Goal: Task Accomplishment & Management: Complete application form

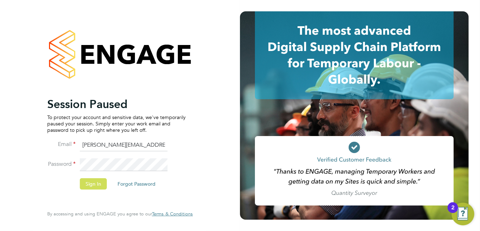
click at [91, 187] on button "Sign In" at bounding box center [93, 184] width 27 height 11
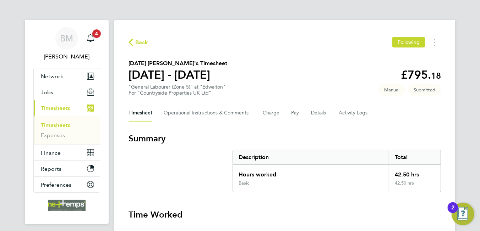
click at [140, 43] on span "Back" at bounding box center [141, 42] width 13 height 9
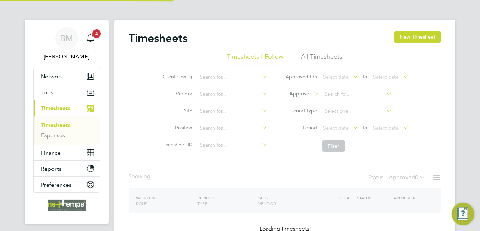
click at [429, 37] on button "New Timesheet" at bounding box center [417, 36] width 47 height 11
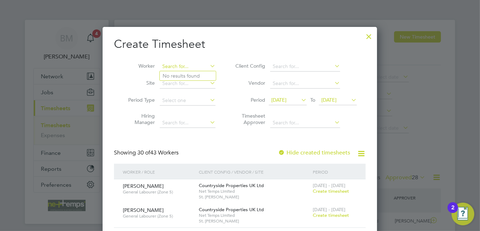
click at [182, 68] on input at bounding box center [188, 67] width 56 height 10
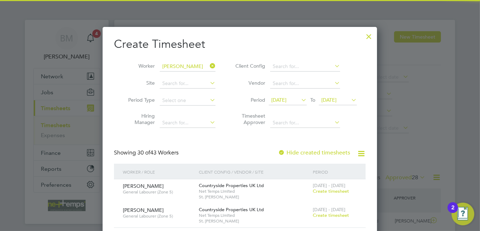
click at [168, 75] on b "[PERSON_NAME]" at bounding box center [183, 76] width 41 height 6
type input "[PERSON_NAME]"
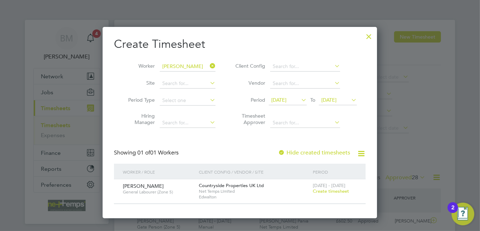
click at [329, 191] on span "Create timesheet" at bounding box center [331, 192] width 36 height 6
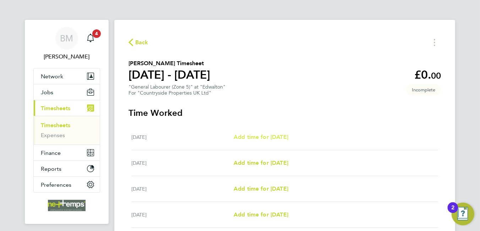
click at [265, 138] on span "Add time for [DATE]" at bounding box center [261, 137] width 55 height 7
select select "30"
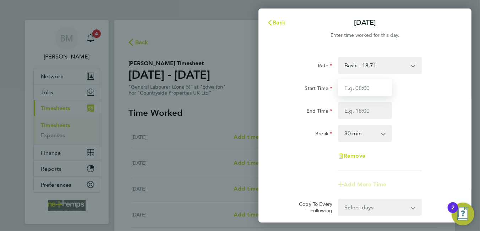
click at [353, 89] on input "Start Time" at bounding box center [365, 88] width 54 height 17
type input "07:30"
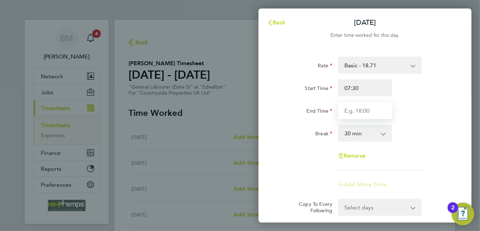
type input "16:30"
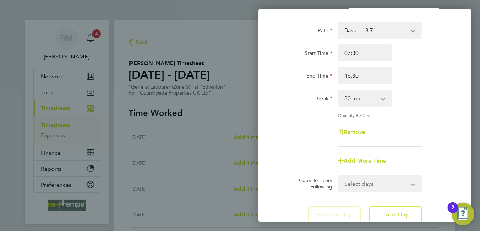
click at [362, 180] on select "Select days Day Weekday (Mon-Fri) Weekend (Sat-Sun) [DATE] [DATE] [DATE] [DATE]…" at bounding box center [376, 184] width 75 height 16
select select "WEEKDAY"
click at [339, 176] on select "Select days Day Weekday (Mon-Fri) Weekend (Sat-Sun) [DATE] [DATE] [DATE] [DATE]…" at bounding box center [376, 184] width 75 height 16
select select "[DATE]"
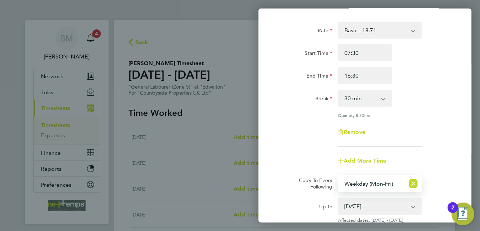
click at [306, 139] on div "Remove" at bounding box center [364, 132] width 179 height 17
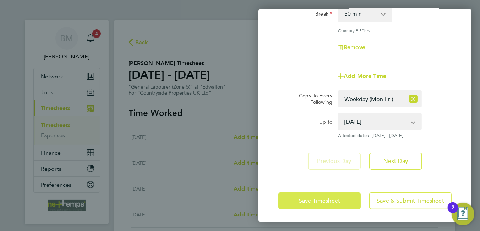
click at [312, 203] on span "Save Timesheet" at bounding box center [319, 201] width 41 height 7
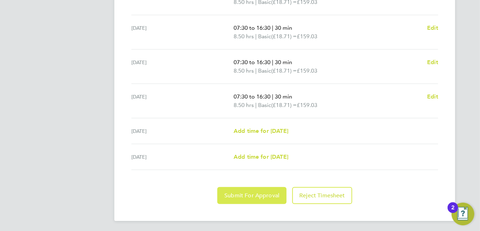
click at [239, 199] on button "Submit For Approval" at bounding box center [251, 195] width 69 height 17
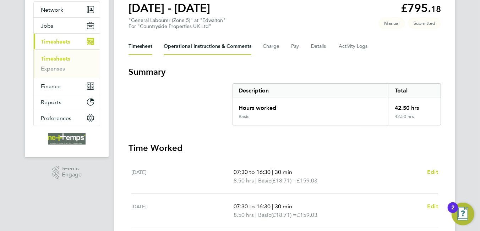
click at [203, 47] on Comments-tab "Operational Instructions & Comments" at bounding box center [208, 46] width 88 height 17
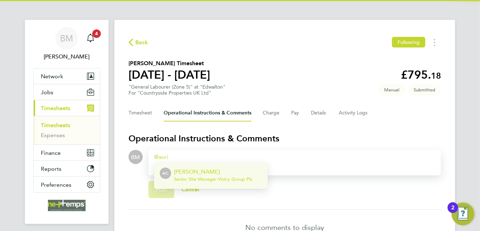
click at [214, 175] on p "[PERSON_NAME]" at bounding box center [213, 172] width 78 height 9
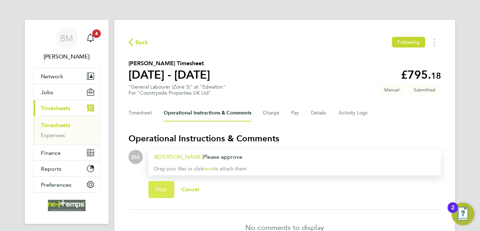
click at [165, 190] on span "Post" at bounding box center [161, 189] width 12 height 7
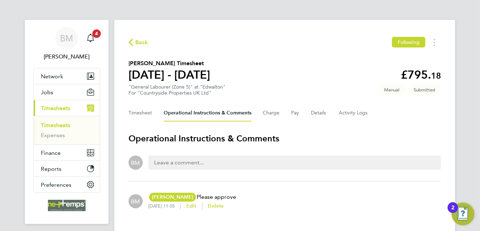
click at [143, 39] on span "Back" at bounding box center [141, 42] width 13 height 9
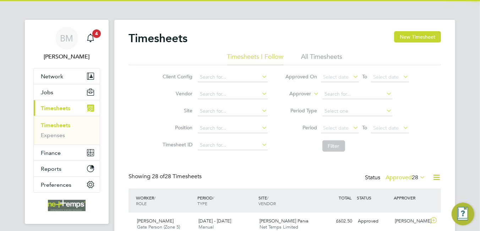
scroll to position [18, 62]
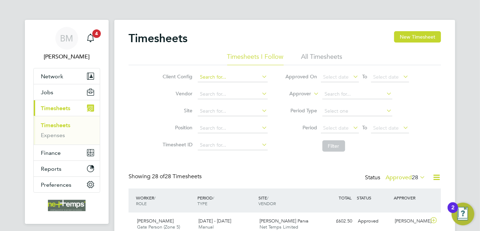
click at [219, 77] on input at bounding box center [233, 77] width 70 height 10
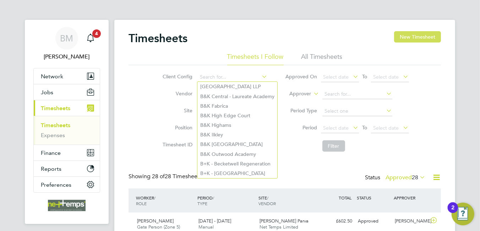
click at [427, 38] on button "New Timesheet" at bounding box center [417, 36] width 47 height 11
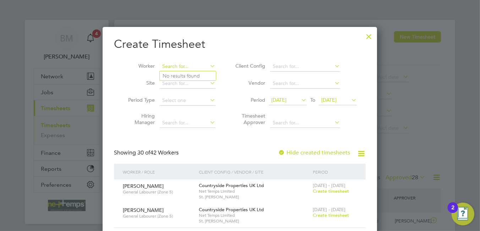
click at [174, 66] on input at bounding box center [188, 67] width 56 height 10
click at [193, 73] on li "[DATE] Adejobi" at bounding box center [188, 76] width 56 height 10
type input "[DATE] Adejobi"
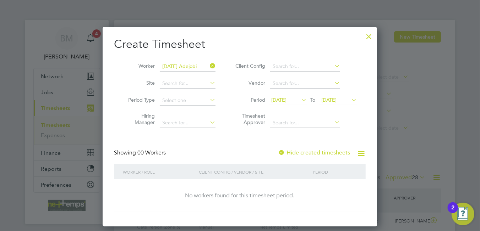
click at [311, 153] on label "Hide created timesheets" at bounding box center [314, 152] width 72 height 7
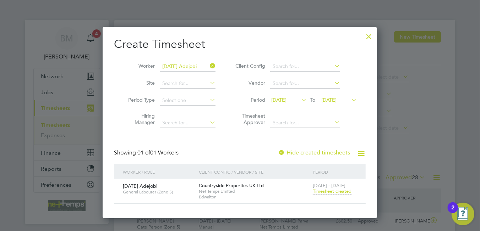
click at [334, 192] on span "Timesheet created" at bounding box center [332, 192] width 39 height 6
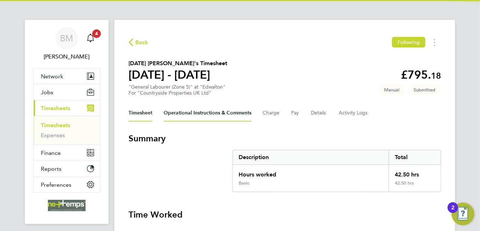
click at [185, 110] on Comments-tab "Operational Instructions & Comments" at bounding box center [208, 113] width 88 height 17
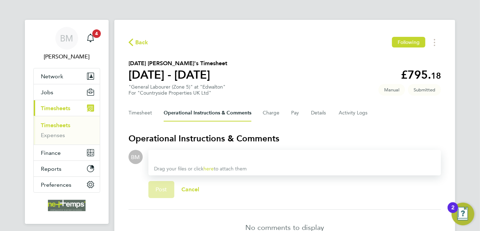
click at [170, 159] on div at bounding box center [294, 157] width 281 height 9
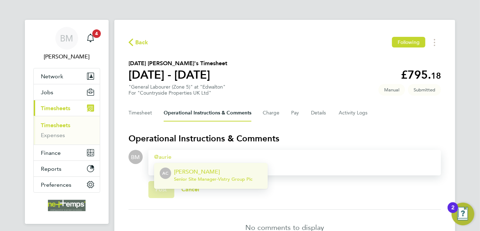
click at [189, 177] on span "Senior Site Manager - Vistry Group Plc" at bounding box center [213, 180] width 78 height 6
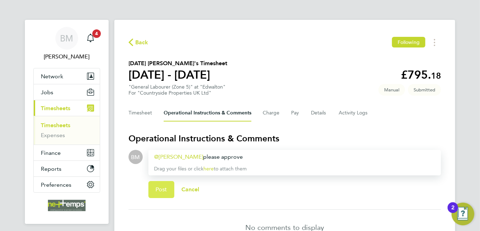
click at [164, 190] on span "Post" at bounding box center [161, 189] width 12 height 7
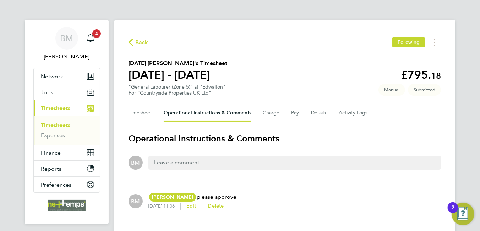
click at [140, 45] on span "Back" at bounding box center [141, 42] width 13 height 9
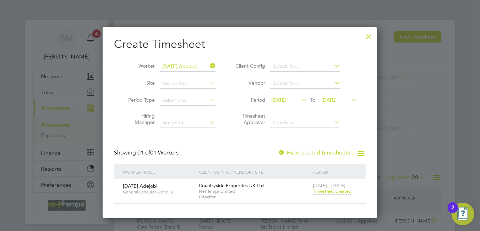
click at [208, 65] on icon at bounding box center [208, 66] width 0 height 10
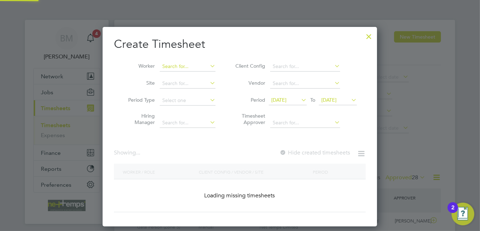
scroll to position [200, 275]
click at [166, 66] on input at bounding box center [188, 67] width 56 height 10
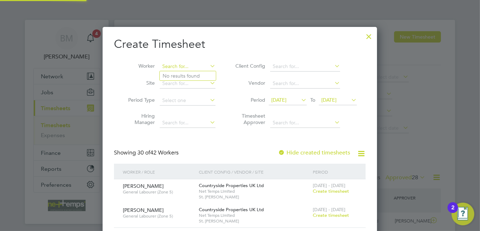
scroll to position [1162, 275]
click at [182, 94] on b "[PERSON_NAME]" at bounding box center [183, 95] width 41 height 6
type input "[PERSON_NAME]"
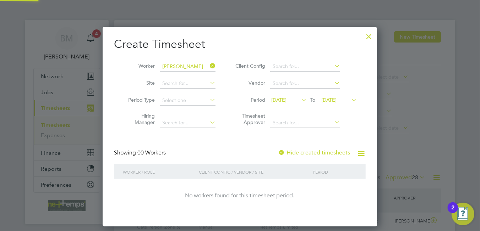
scroll to position [200, 275]
click at [298, 153] on label "Hide created timesheets" at bounding box center [314, 152] width 72 height 7
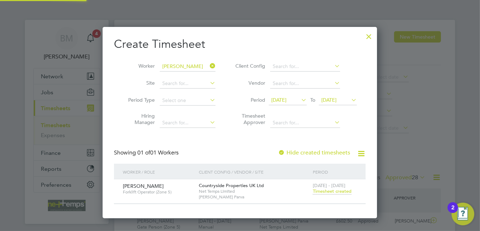
scroll to position [191, 275]
click at [328, 192] on span "Timesheet created" at bounding box center [332, 192] width 39 height 6
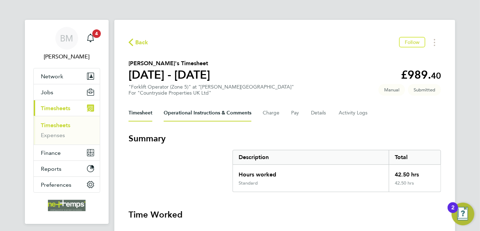
click at [214, 111] on Comments-tab "Operational Instructions & Comments" at bounding box center [208, 113] width 88 height 17
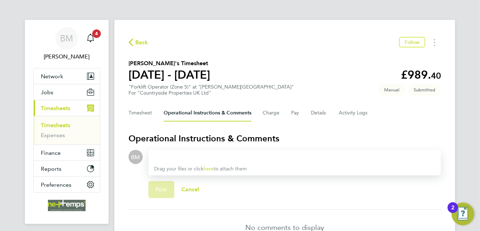
click at [220, 152] on div "Drag your files or click here to attach them" at bounding box center [294, 163] width 293 height 26
click at [218, 157] on div at bounding box center [294, 157] width 281 height 9
click at [171, 157] on div at bounding box center [294, 157] width 281 height 9
click at [170, 154] on div at bounding box center [294, 157] width 281 height 9
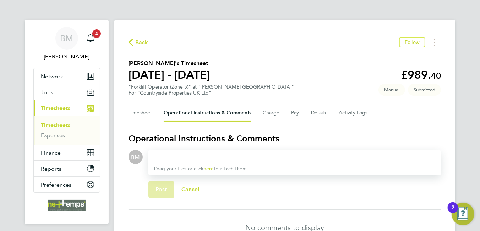
click at [176, 154] on div at bounding box center [294, 157] width 281 height 9
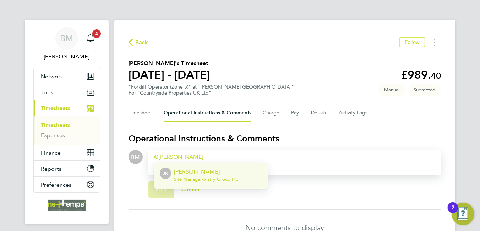
click at [231, 174] on p "[PERSON_NAME]" at bounding box center [206, 172] width 64 height 9
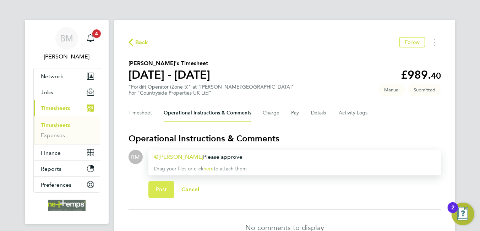
click at [160, 192] on span "Post" at bounding box center [161, 189] width 12 height 7
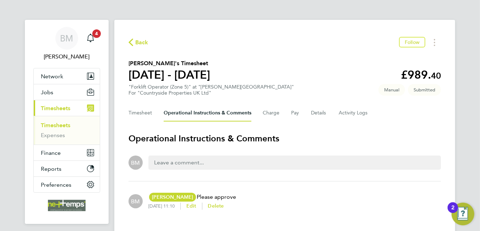
click at [136, 39] on span "Back" at bounding box center [141, 42] width 13 height 9
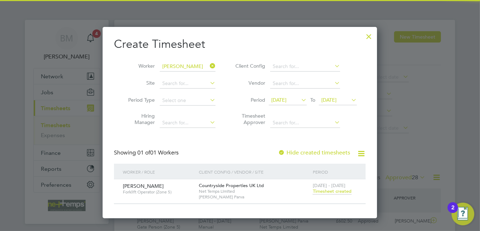
scroll to position [18, 62]
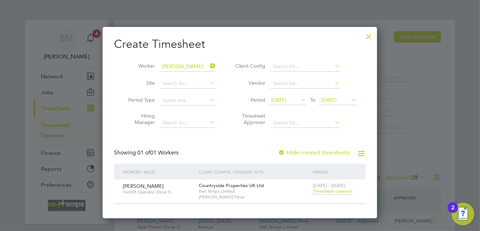
click at [208, 65] on icon at bounding box center [208, 66] width 0 height 10
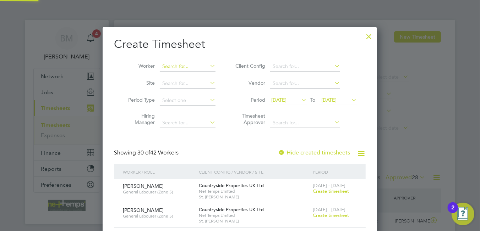
scroll to position [1162, 275]
click at [170, 69] on input at bounding box center [188, 67] width 56 height 10
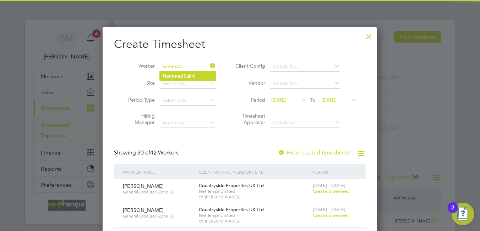
click at [173, 71] on li "[PERSON_NAME]" at bounding box center [188, 76] width 56 height 10
type input "[PERSON_NAME]"
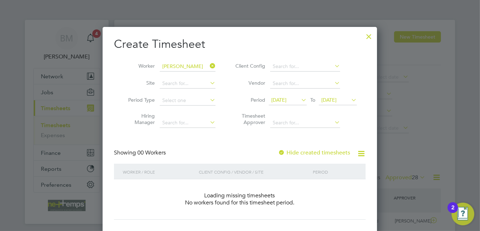
scroll to position [200, 275]
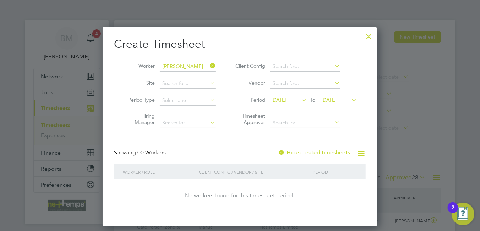
click at [318, 154] on label "Hide created timesheets" at bounding box center [314, 152] width 72 height 7
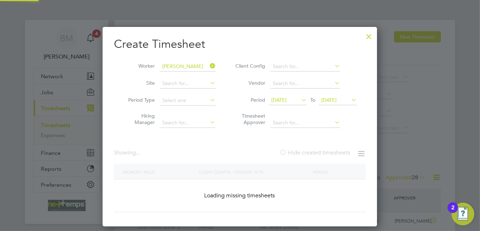
click at [318, 154] on label "Hide created timesheets" at bounding box center [314, 152] width 71 height 7
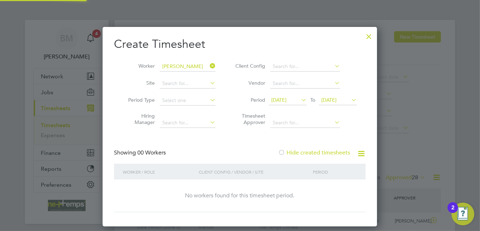
click at [317, 154] on label "Hide created timesheets" at bounding box center [314, 152] width 72 height 7
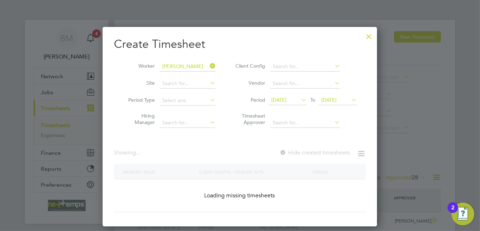
click at [286, 101] on span "[DATE]" at bounding box center [278, 100] width 15 height 6
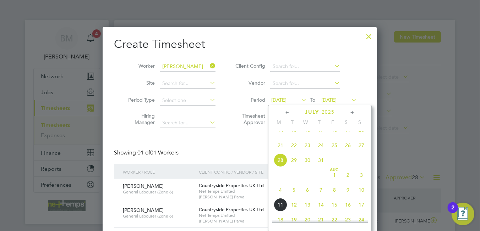
scroll to position [215, 275]
click at [282, 197] on span "4" at bounding box center [280, 190] width 13 height 13
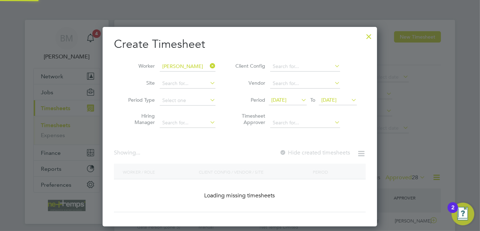
scroll to position [200, 275]
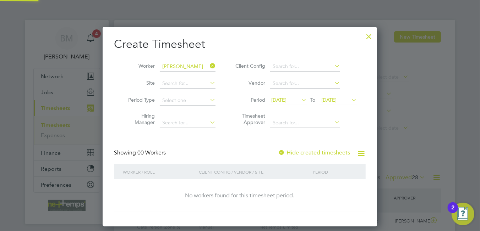
click at [335, 98] on span "[DATE]" at bounding box center [328, 100] width 15 height 6
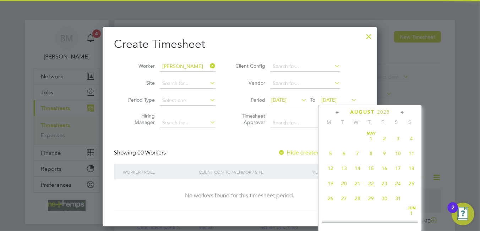
scroll to position [232, 0]
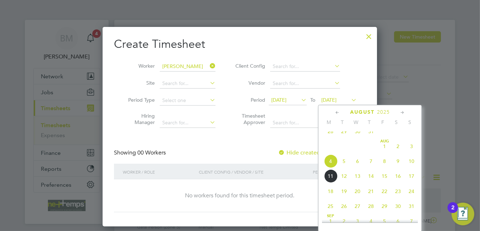
click at [415, 168] on span "10" at bounding box center [411, 161] width 13 height 13
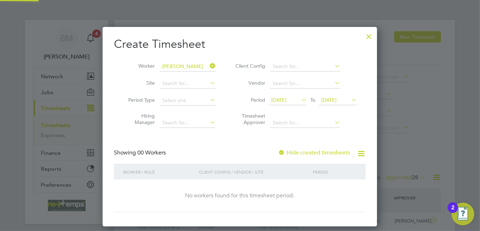
scroll to position [200, 275]
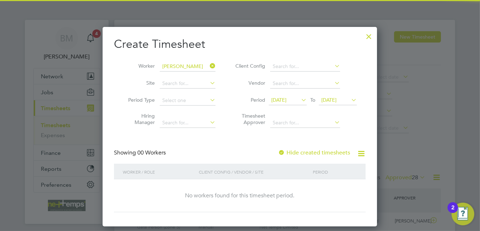
click at [304, 151] on label "Hide created timesheets" at bounding box center [314, 152] width 72 height 7
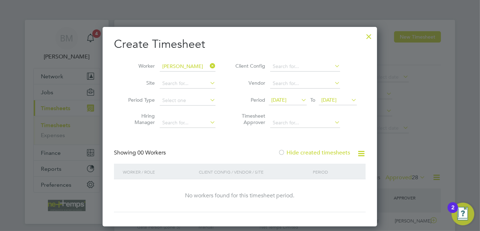
click at [304, 151] on label "Hide created timesheets" at bounding box center [314, 152] width 72 height 7
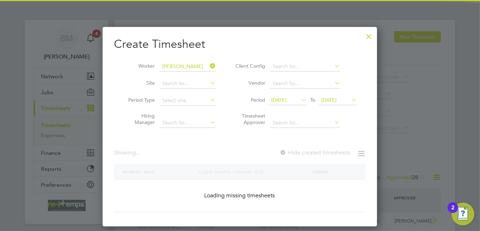
scroll to position [191, 275]
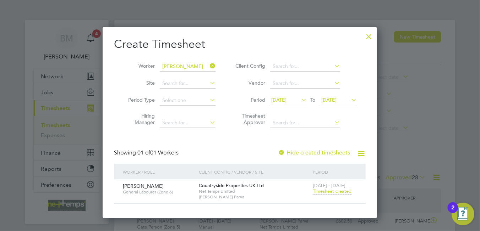
drag, startPoint x: 339, startPoint y: 190, endPoint x: 344, endPoint y: 186, distance: 6.3
click at [339, 190] on span "Timesheet created" at bounding box center [332, 192] width 39 height 6
click at [342, 189] on span "Timesheet created" at bounding box center [332, 192] width 39 height 6
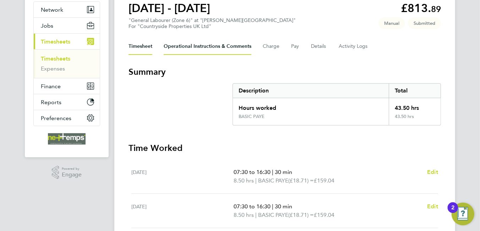
click at [185, 39] on Comments-tab "Operational Instructions & Comments" at bounding box center [208, 46] width 88 height 17
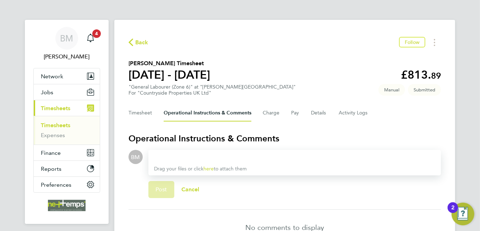
click at [200, 155] on div at bounding box center [294, 157] width 281 height 9
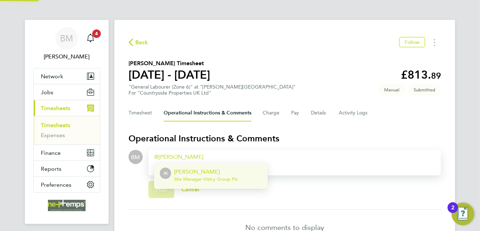
click at [208, 170] on p "[PERSON_NAME]" at bounding box center [206, 172] width 64 height 9
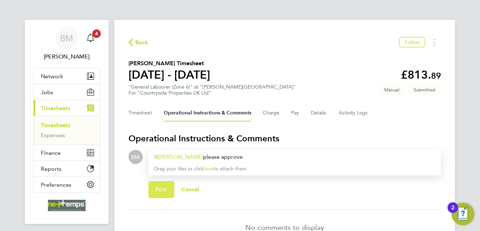
click at [168, 189] on button "Post" at bounding box center [161, 189] width 26 height 17
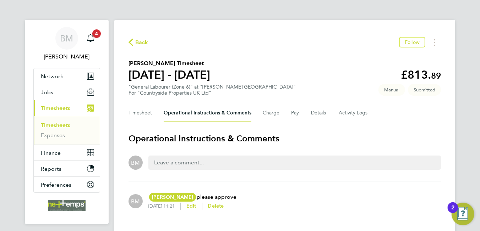
click at [129, 39] on icon "button" at bounding box center [131, 42] width 5 height 7
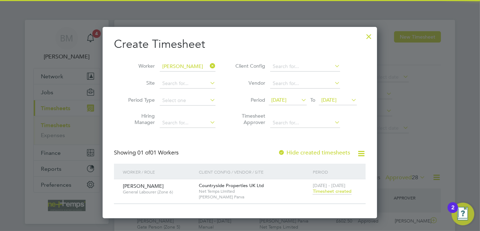
scroll to position [18, 62]
click at [208, 65] on icon at bounding box center [208, 66] width 0 height 10
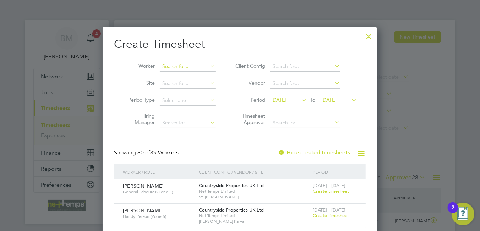
click at [192, 67] on input at bounding box center [188, 67] width 56 height 10
click at [184, 66] on input at bounding box center [188, 67] width 56 height 10
click at [186, 75] on li "[PERSON_NAME]" at bounding box center [211, 76] width 103 height 10
type input "[PERSON_NAME]"
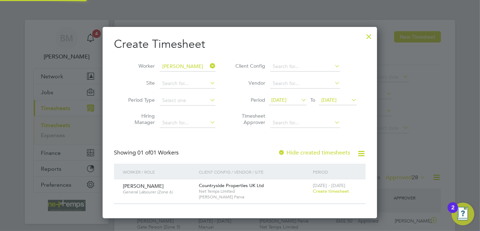
scroll to position [191, 275]
click at [336, 190] on span "Create timesheet" at bounding box center [331, 192] width 36 height 6
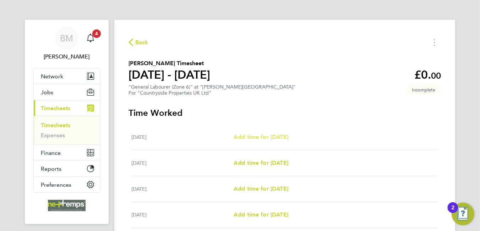
click at [272, 136] on span "Add time for [DATE]" at bounding box center [261, 137] width 55 height 7
select select "30"
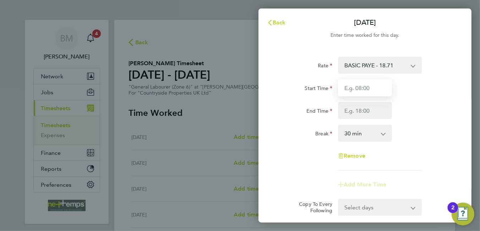
click at [362, 86] on input "Start Time" at bounding box center [365, 88] width 54 height 17
type input "07:30"
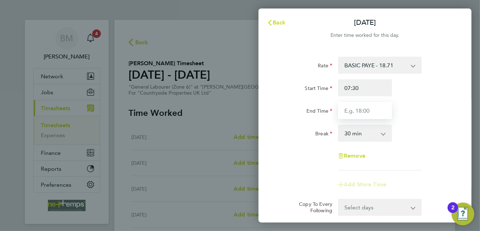
type input "16:30"
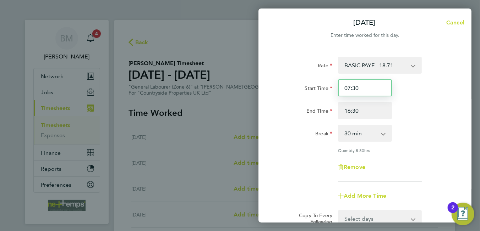
scroll to position [89, 0]
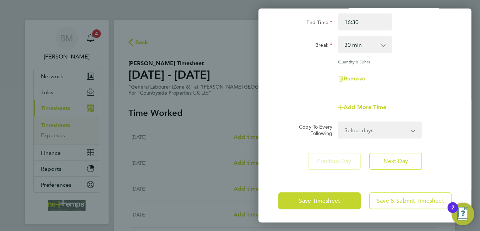
click at [353, 133] on select "Select days Day Weekday (Mon-Fri) Weekend (Sat-Sun) [DATE] [DATE] [DATE] [DATE]…" at bounding box center [376, 130] width 75 height 16
select select "WEEKDAY"
click at [339, 122] on select "Select days Day Weekday (Mon-Fri) Weekend (Sat-Sun) [DATE] [DATE] [DATE] [DATE]…" at bounding box center [376, 130] width 75 height 16
select select "[DATE]"
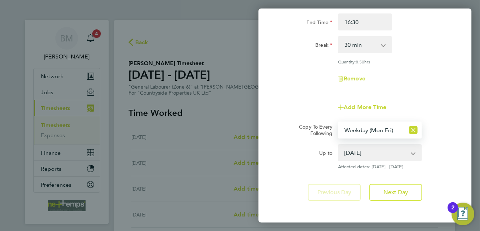
click at [359, 44] on select "0 min 15 min 30 min 45 min 60 min 75 min 90 min" at bounding box center [361, 45] width 44 height 16
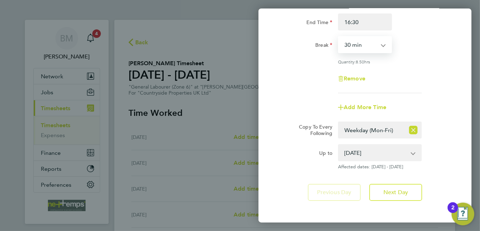
click at [310, 168] on div "Up to" at bounding box center [305, 157] width 60 height 26
click at [344, 189] on app-form-button "Previous Day" at bounding box center [336, 192] width 57 height 17
click at [343, 194] on app-form-button "Previous Day" at bounding box center [336, 192] width 57 height 17
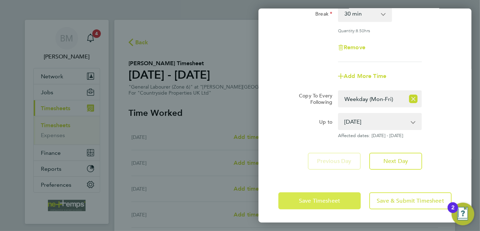
click at [339, 198] on span "Save Timesheet" at bounding box center [319, 201] width 41 height 7
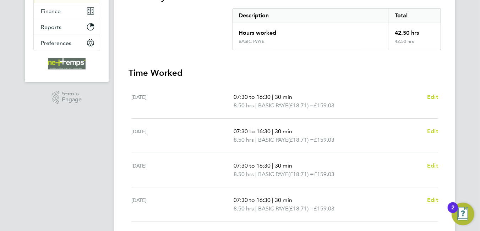
scroll to position [249, 0]
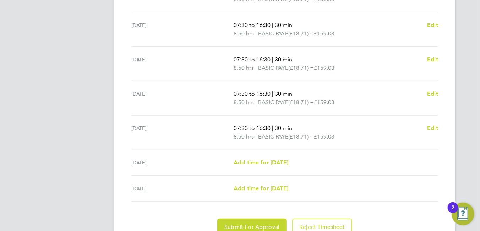
drag, startPoint x: 279, startPoint y: 155, endPoint x: 282, endPoint y: 158, distance: 3.8
click at [279, 155] on div "[DATE] Add time for [DATE] Add time for [DATE]" at bounding box center [284, 163] width 307 height 26
click at [283, 159] on span "Add time for [DATE]" at bounding box center [261, 162] width 55 height 7
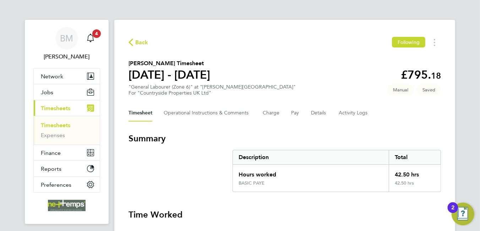
select select "30"
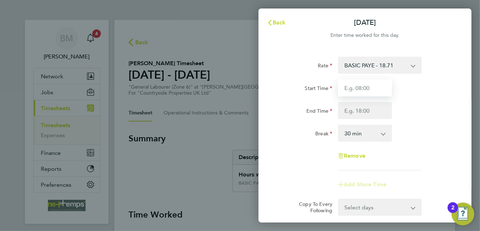
click at [362, 90] on input "Start Time" at bounding box center [365, 88] width 54 height 17
type input "08:00"
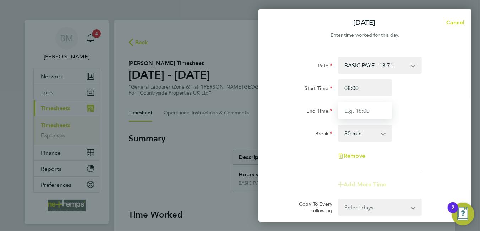
click at [369, 109] on input "End Time" at bounding box center [365, 110] width 54 height 17
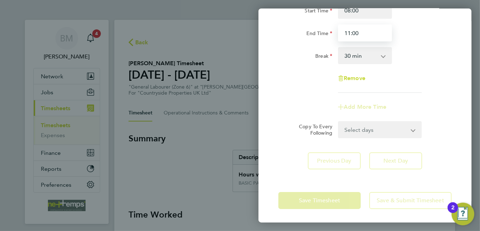
type input "11:00"
click at [289, 163] on div "Rate BASIC PAYE - 18.71 Start Time 08:00 End Time 11:00 Break 0 min 15 min 30 m…" at bounding box center [364, 75] width 213 height 208
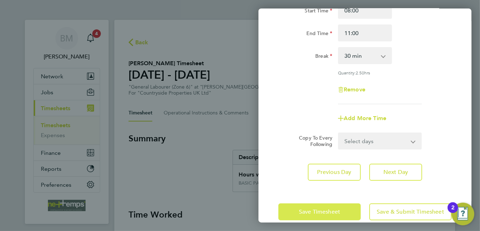
click at [298, 213] on button "Save Timesheet" at bounding box center [319, 212] width 82 height 17
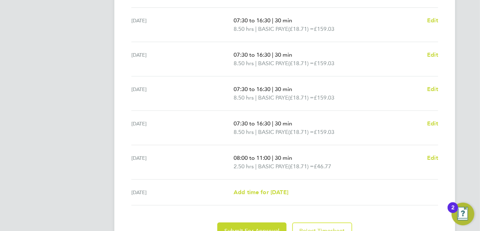
scroll to position [289, 0]
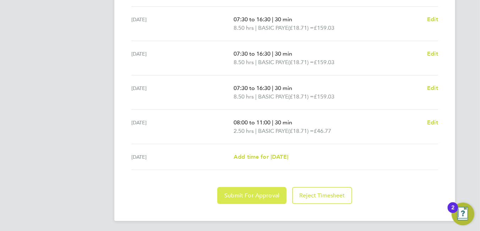
click at [244, 196] on span "Submit For Approval" at bounding box center [251, 195] width 55 height 7
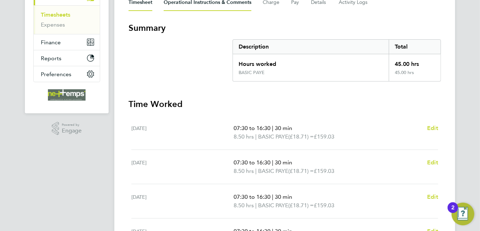
scroll to position [0, 0]
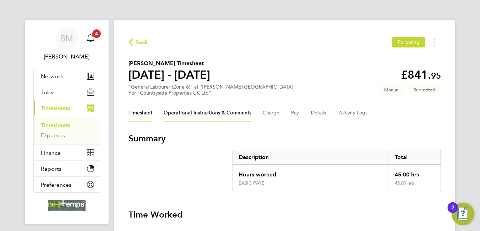
click at [184, 117] on Comments-tab "Operational Instructions & Comments" at bounding box center [208, 113] width 88 height 17
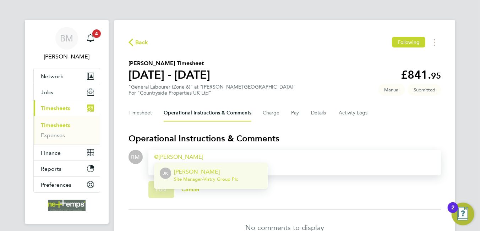
drag, startPoint x: 183, startPoint y: 183, endPoint x: 184, endPoint y: 178, distance: 5.4
click at [183, 181] on div "[PERSON_NAME] Site Manager - Vistry Group Plc" at bounding box center [206, 176] width 64 height 17
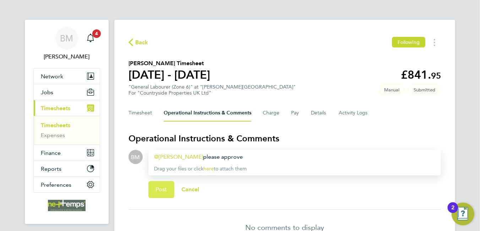
drag, startPoint x: 154, startPoint y: 189, endPoint x: 153, endPoint y: 199, distance: 10.4
click at [154, 191] on button "Post" at bounding box center [161, 189] width 26 height 17
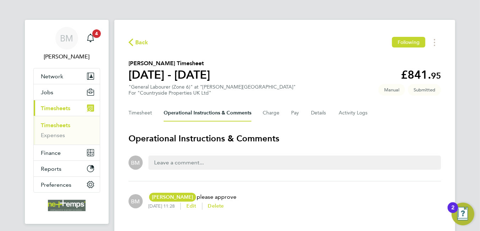
click at [141, 41] on span "Back" at bounding box center [141, 42] width 13 height 9
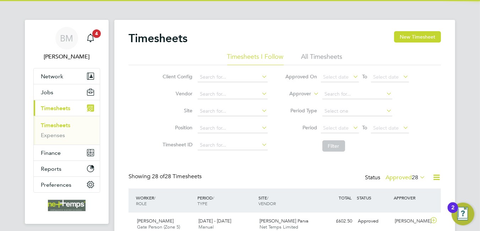
scroll to position [18, 62]
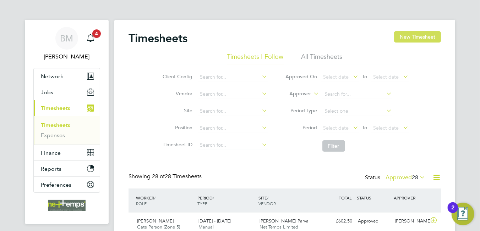
click at [414, 33] on button "New Timesheet" at bounding box center [417, 36] width 47 height 11
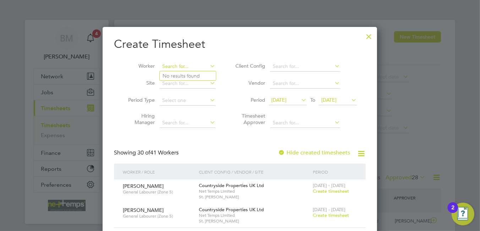
click at [175, 64] on input at bounding box center [188, 67] width 56 height 10
click at [173, 64] on input at bounding box center [188, 67] width 56 height 10
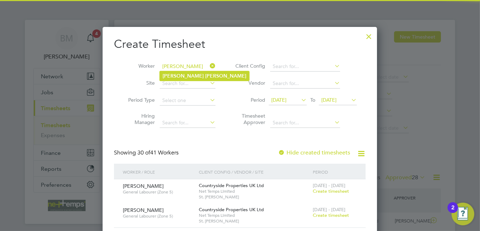
click at [185, 77] on b "[PERSON_NAME]" at bounding box center [183, 76] width 41 height 6
type input "[PERSON_NAME]"
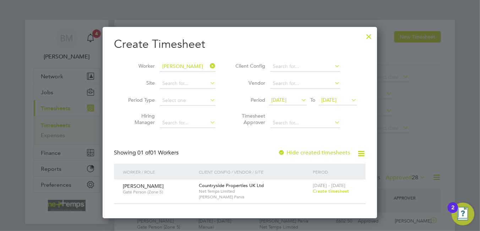
click at [329, 194] on span "Create timesheet" at bounding box center [331, 192] width 36 height 6
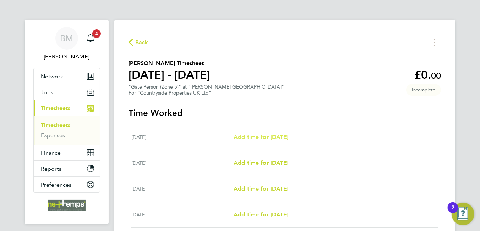
click at [273, 136] on span "Add time for [DATE]" at bounding box center [261, 137] width 55 height 7
select select "30"
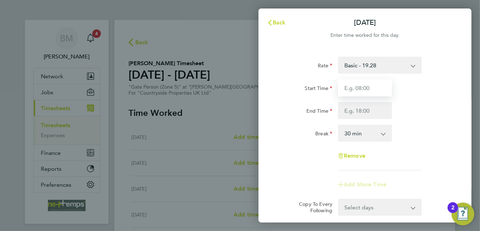
click at [372, 85] on input "Start Time" at bounding box center [365, 88] width 54 height 17
type input "06:45"
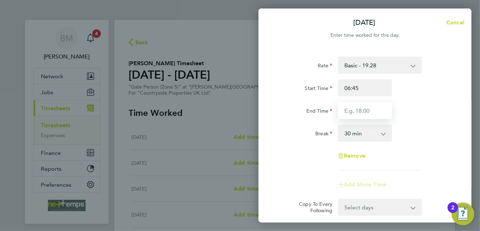
click at [363, 114] on input "End Time" at bounding box center [365, 110] width 54 height 17
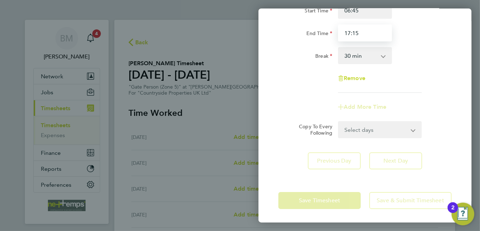
type input "17:15"
click at [361, 130] on form "Rate Basic - 19.28 PAYE - 19.28 Start Time 06:45 End Time 17:15 Break 0 min 15 …" at bounding box center [364, 58] width 173 height 159
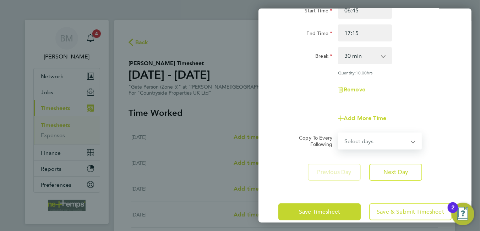
click at [315, 114] on div "Add More Time" at bounding box center [364, 118] width 179 height 17
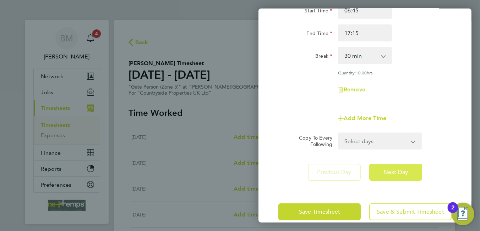
click at [386, 169] on span "Next Day" at bounding box center [395, 172] width 24 height 7
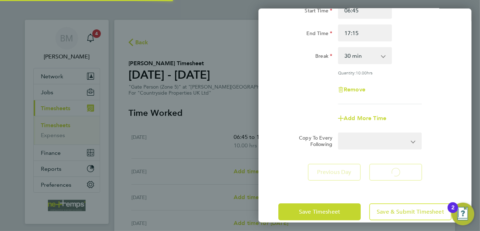
select select "30"
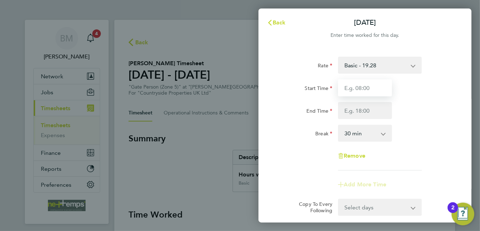
click at [367, 89] on input "Start Time" at bounding box center [365, 88] width 54 height 17
type input "06:45"
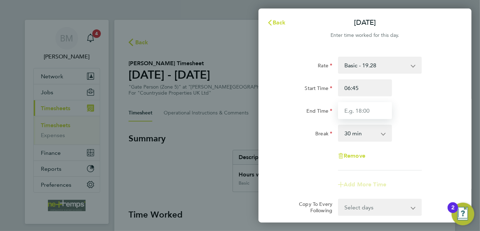
type input "17:15"
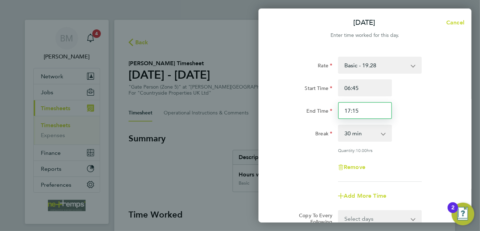
click at [369, 119] on input "17:15" at bounding box center [365, 110] width 54 height 17
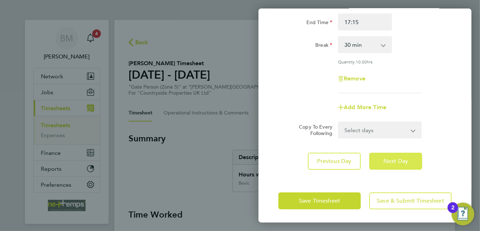
click at [388, 167] on button "Next Day" at bounding box center [395, 161] width 53 height 17
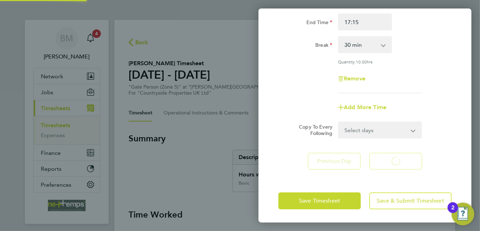
scroll to position [78, 0]
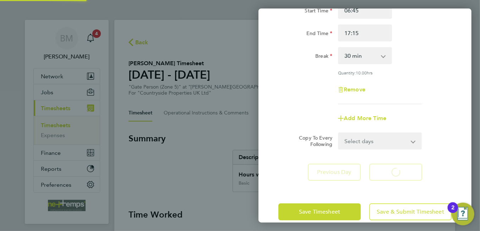
select select "30"
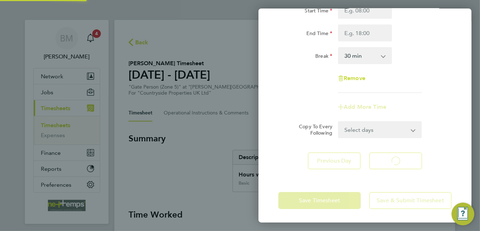
select select "30"
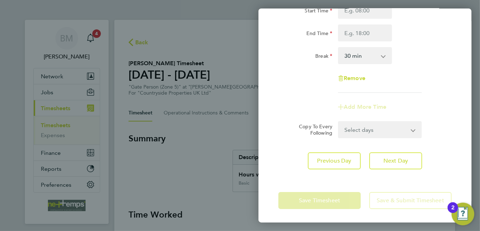
scroll to position [0, 0]
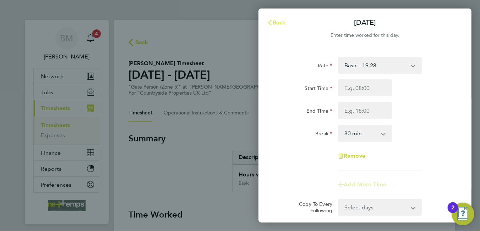
click at [275, 23] on span "Back" at bounding box center [279, 22] width 13 height 7
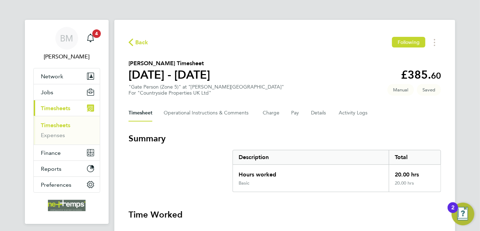
scroll to position [107, 0]
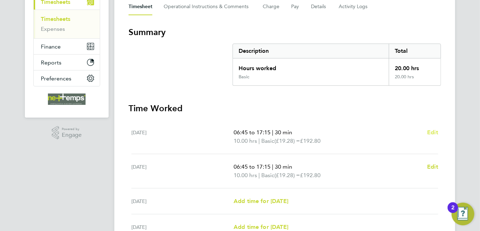
click at [431, 132] on span "Edit" at bounding box center [432, 132] width 11 height 7
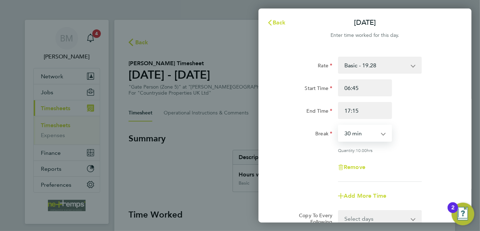
click at [359, 132] on select "0 min 15 min 30 min 45 min 60 min 75 min 90 min" at bounding box center [361, 134] width 44 height 16
select select "0"
click at [339, 126] on select "0 min 15 min 30 min 45 min 60 min 75 min 90 min" at bounding box center [361, 134] width 44 height 16
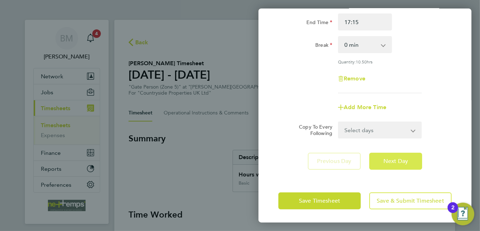
click at [383, 164] on button "Next Day" at bounding box center [395, 161] width 53 height 17
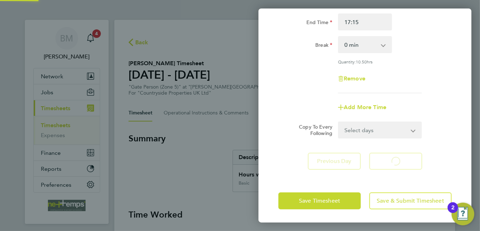
select select "30"
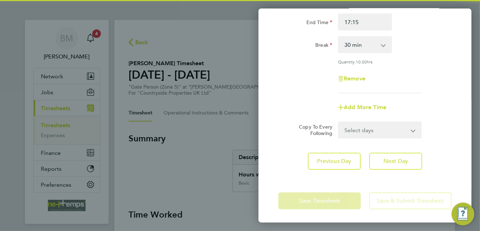
scroll to position [18, 0]
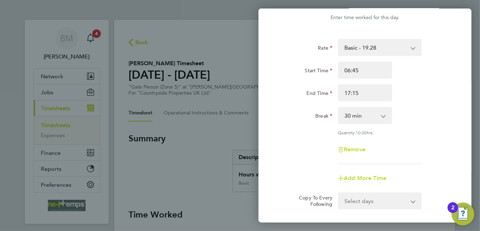
click at [365, 121] on select "0 min 15 min 30 min 45 min 60 min 75 min 90 min" at bounding box center [361, 116] width 44 height 16
click at [354, 112] on select "0 min 15 min 30 min 45 min 60 min 75 min 90 min" at bounding box center [361, 116] width 44 height 16
select select "0"
click at [339, 108] on select "0 min 15 min 30 min 45 min 60 min 75 min 90 min" at bounding box center [361, 116] width 44 height 16
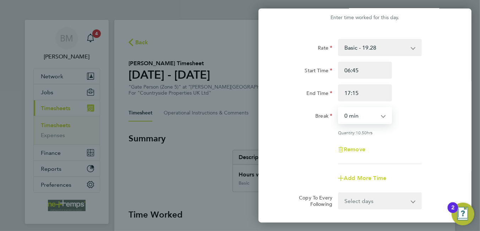
scroll to position [89, 0]
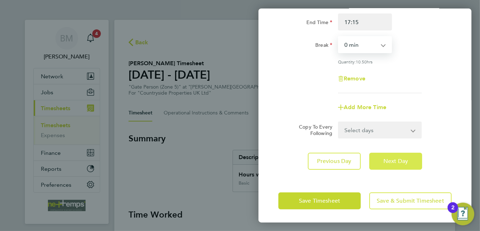
click at [395, 167] on button "Next Day" at bounding box center [395, 161] width 53 height 17
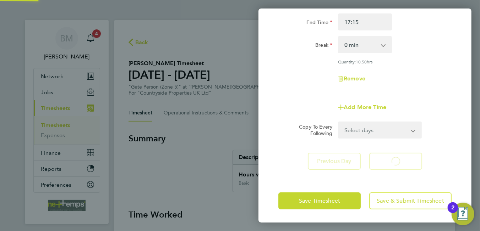
select select "30"
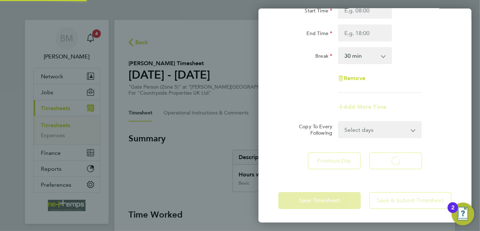
select select "30"
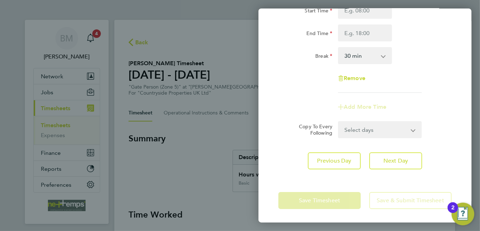
scroll to position [7, 0]
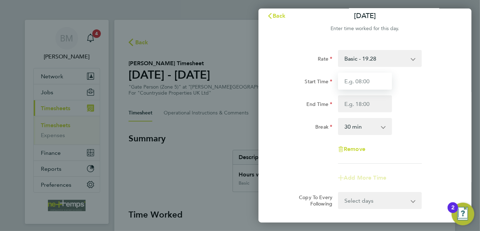
click at [352, 84] on input "Start Time" at bounding box center [365, 81] width 54 height 17
type input "06:45"
drag, startPoint x: 359, startPoint y: 102, endPoint x: 364, endPoint y: 101, distance: 5.1
click at [360, 102] on input "End Time" at bounding box center [365, 103] width 54 height 17
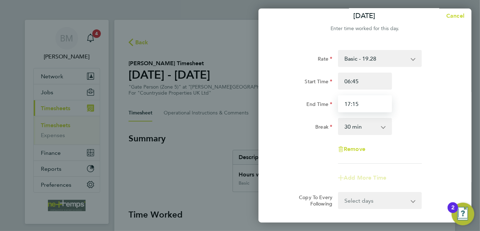
type input "17:15"
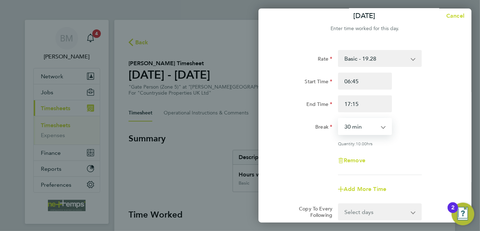
click at [363, 121] on select "0 min 15 min 30 min 45 min 60 min 75 min 90 min" at bounding box center [361, 127] width 44 height 16
select select "0"
click at [339, 119] on select "0 min 15 min 30 min 45 min 60 min 75 min 90 min" at bounding box center [361, 127] width 44 height 16
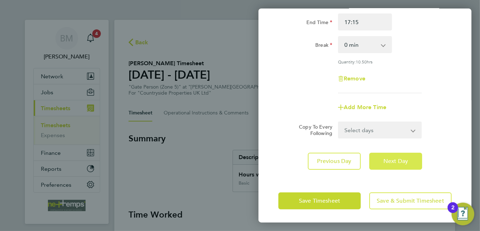
click at [390, 165] on button "Next Day" at bounding box center [395, 161] width 53 height 17
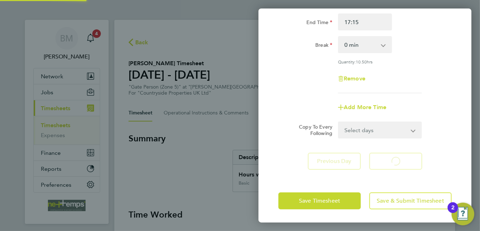
select select "30"
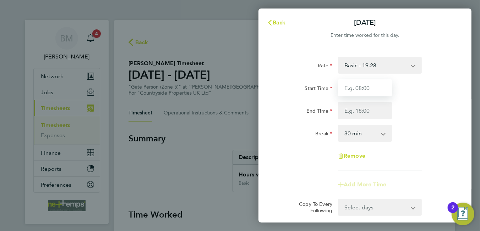
click at [361, 92] on input "Start Time" at bounding box center [365, 88] width 54 height 17
type input "06:45"
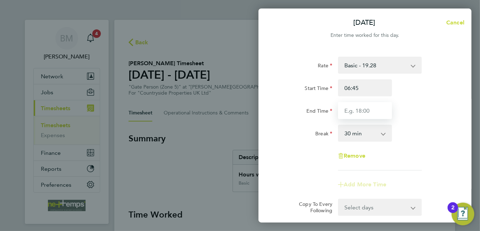
click at [371, 110] on input "End Time" at bounding box center [365, 110] width 54 height 17
type input "17:15"
click at [362, 139] on select "0 min 15 min 30 min 45 min 60 min 75 min 90 min" at bounding box center [361, 134] width 44 height 16
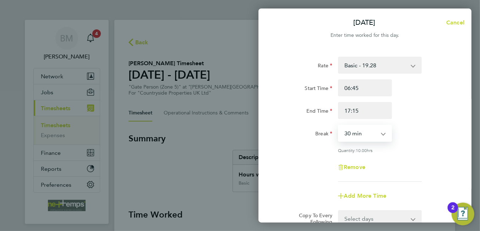
select select "0"
click at [339, 126] on select "0 min 15 min 30 min 45 min 60 min 75 min 90 min" at bounding box center [361, 134] width 44 height 16
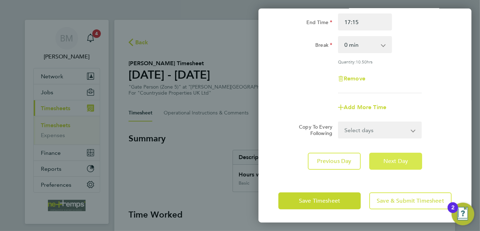
click at [381, 167] on button "Next Day" at bounding box center [395, 161] width 53 height 17
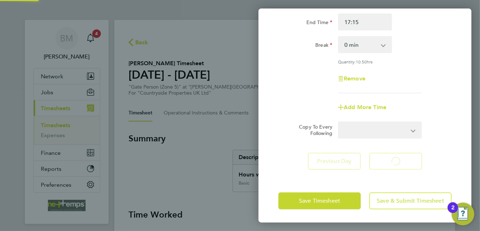
select select "30"
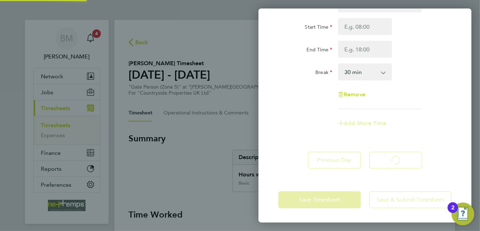
scroll to position [61, 0]
select select "30"
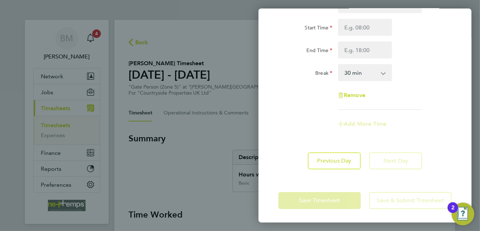
scroll to position [0, 0]
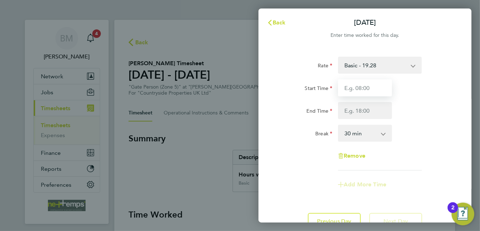
click at [357, 86] on input "Start Time" at bounding box center [365, 88] width 54 height 17
type input "7"
type input "06:45"
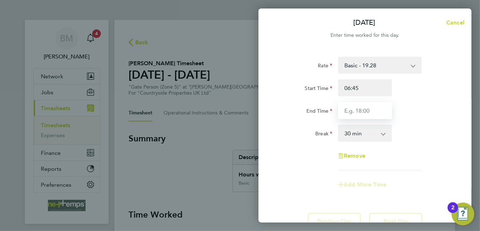
click at [365, 110] on input "End Time" at bounding box center [365, 110] width 54 height 17
type input "0"
type input "17:15"
click at [353, 132] on select "0 min 15 min 30 min 45 min 60 min 75 min 90 min" at bounding box center [361, 134] width 44 height 16
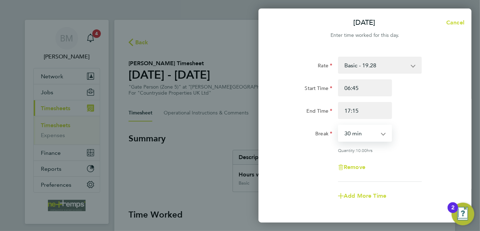
select select "0"
click at [339, 126] on select "0 min 15 min 30 min 45 min 60 min 75 min 90 min" at bounding box center [361, 134] width 44 height 16
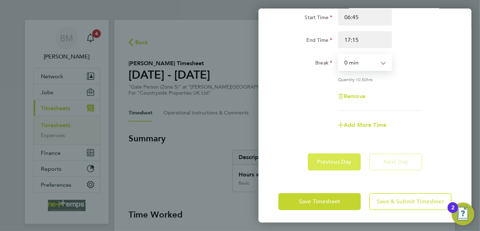
click at [347, 162] on span "Previous Day" at bounding box center [334, 162] width 34 height 7
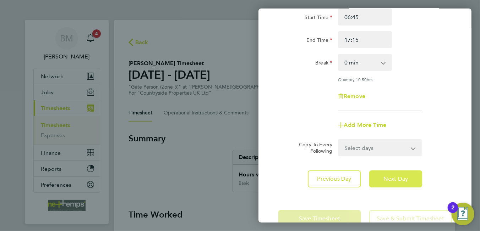
click at [396, 176] on span "Next Day" at bounding box center [395, 179] width 24 height 7
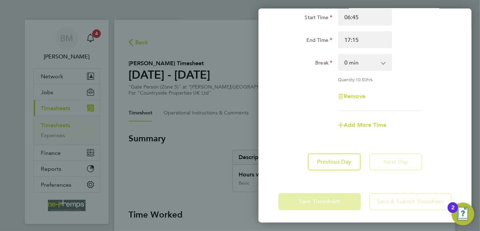
click at [340, 149] on div "Rate Basic - 19.28 PAYE - 19.28 Start Time 06:45 End Time 17:15 Break 0 min 15 …" at bounding box center [364, 78] width 213 height 202
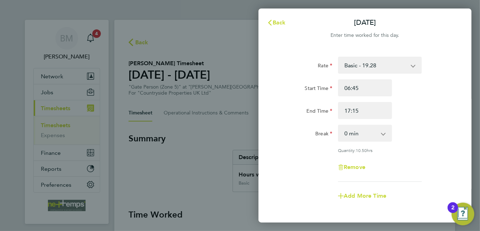
scroll to position [72, 0]
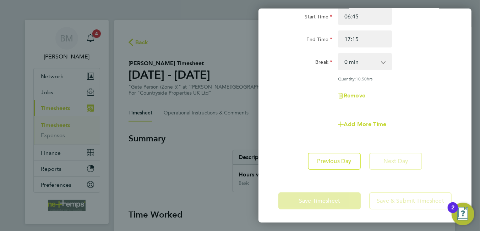
click at [386, 149] on div "Rate Basic - 19.28 PAYE - 19.28 Start Time 06:45 End Time 17:15 Break 0 min 15 …" at bounding box center [364, 78] width 213 height 202
click at [342, 178] on div "Back [DATE] Enter time worked for this day. Rate Basic - 19.28 PAYE - 19.28 Sta…" at bounding box center [364, 116] width 213 height 214
drag, startPoint x: 342, startPoint y: 178, endPoint x: 332, endPoint y: 199, distance: 24.1
click at [332, 199] on app-form-button "Save Timesheet" at bounding box center [321, 201] width 87 height 17
click at [322, 214] on div "Save Timesheet Save & Submit Timesheet" at bounding box center [364, 201] width 213 height 45
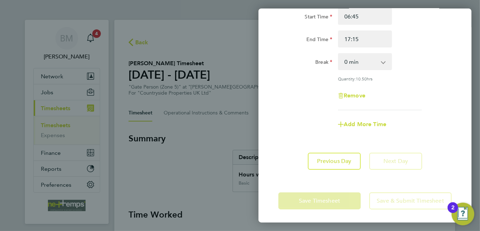
drag, startPoint x: 321, startPoint y: 196, endPoint x: 317, endPoint y: 174, distance: 22.3
click at [318, 179] on div "Save Timesheet Save & Submit Timesheet" at bounding box center [364, 201] width 213 height 45
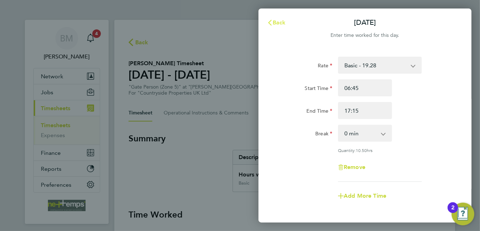
click at [272, 24] on icon "button" at bounding box center [270, 23] width 6 height 6
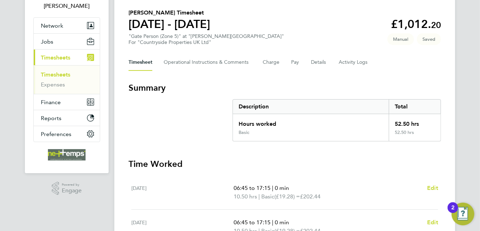
scroll to position [228, 0]
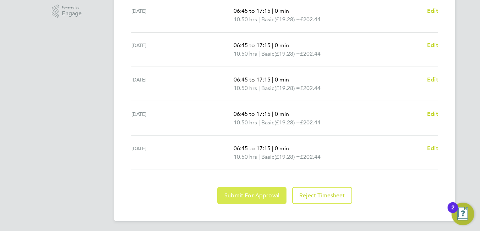
click at [247, 194] on span "Submit For Approval" at bounding box center [251, 195] width 55 height 7
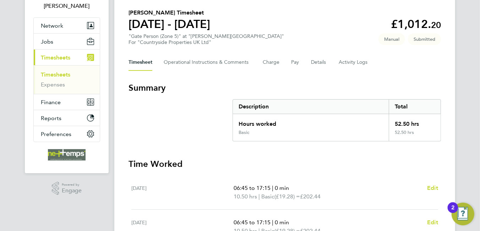
scroll to position [0, 0]
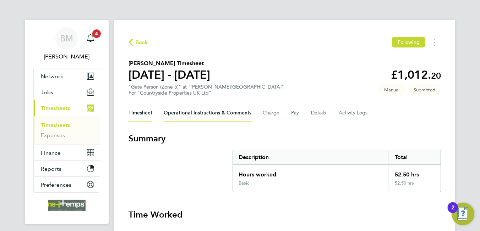
click at [194, 112] on Comments-tab "Operational Instructions & Comments" at bounding box center [208, 113] width 88 height 17
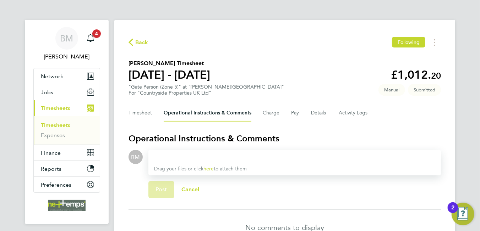
drag, startPoint x: 201, startPoint y: 154, endPoint x: 202, endPoint y: 159, distance: 5.3
click at [201, 155] on div at bounding box center [294, 157] width 281 height 9
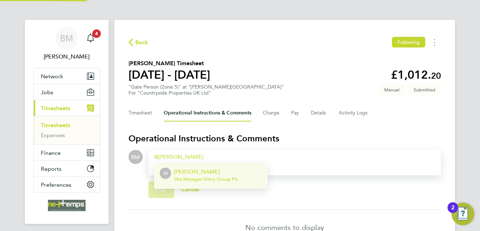
click at [198, 178] on span "Site Manager - Vistry Group Plc" at bounding box center [206, 180] width 64 height 6
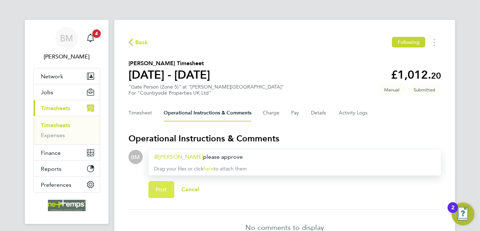
click at [163, 192] on span "Post" at bounding box center [161, 189] width 12 height 7
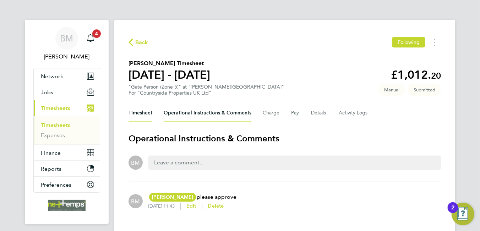
click at [138, 109] on button "Timesheet" at bounding box center [141, 113] width 24 height 17
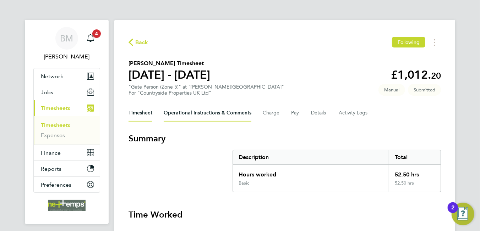
click at [194, 113] on Comments-tab "Operational Instructions & Comments" at bounding box center [208, 113] width 88 height 17
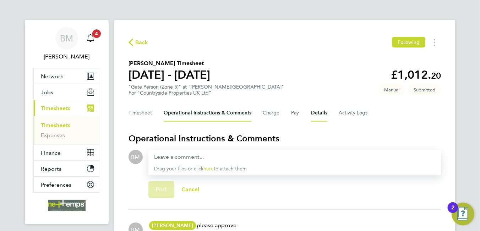
click at [317, 112] on button "Details" at bounding box center [319, 113] width 16 height 17
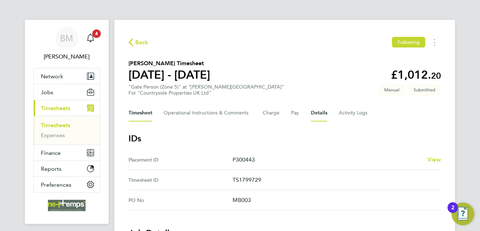
click at [148, 111] on button "Timesheet" at bounding box center [141, 113] width 24 height 17
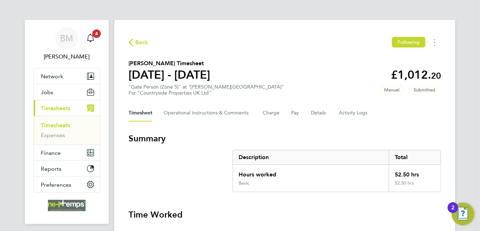
click at [327, 121] on div "Back Following [PERSON_NAME] Timesheet [DATE] - [DATE] £1,012. 20 "Gate Person …" at bounding box center [284, 235] width 341 height 430
click at [323, 118] on button "Details" at bounding box center [319, 113] width 16 height 17
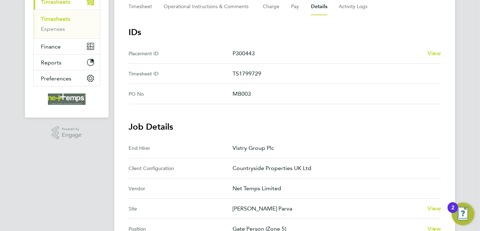
scroll to position [249, 0]
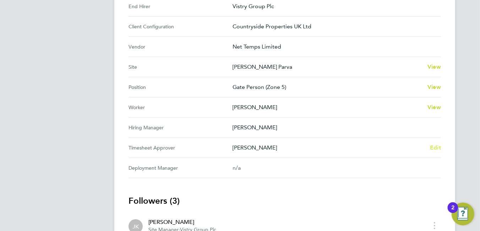
click at [436, 150] on link "Edit" at bounding box center [435, 148] width 11 height 9
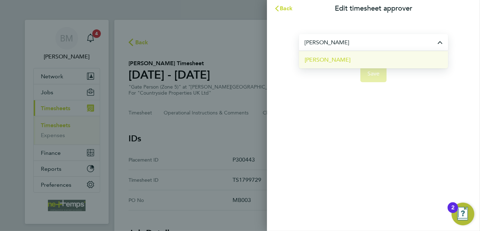
click at [337, 61] on li "[PERSON_NAME]" at bounding box center [373, 59] width 149 height 17
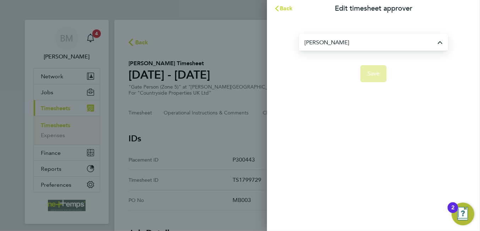
type input "[PERSON_NAME]"
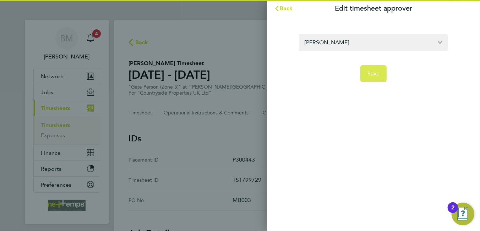
click at [368, 73] on span "Save" at bounding box center [373, 73] width 12 height 7
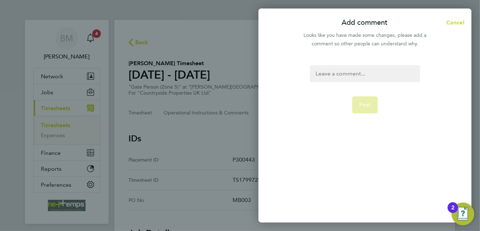
click at [376, 75] on div at bounding box center [365, 73] width 110 height 17
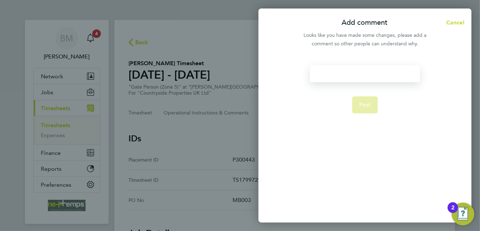
click at [382, 79] on div at bounding box center [365, 73] width 110 height 17
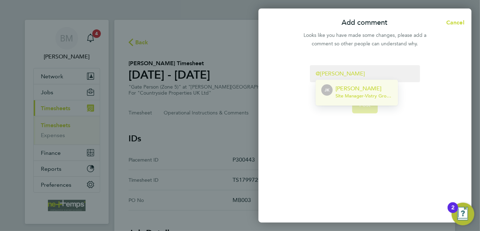
click at [347, 92] on p "[PERSON_NAME]" at bounding box center [363, 88] width 57 height 9
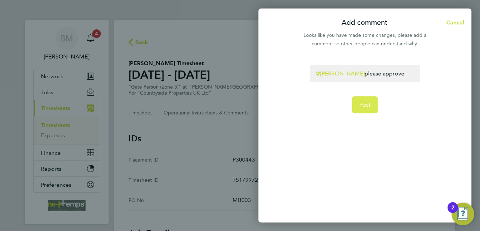
click at [359, 109] on button "Post" at bounding box center [365, 105] width 26 height 17
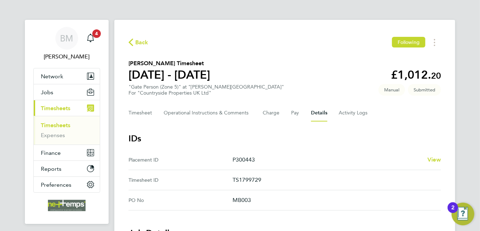
click at [139, 42] on span "Back" at bounding box center [141, 42] width 13 height 9
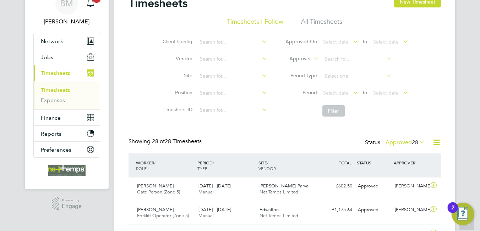
scroll to position [18, 62]
click at [405, 4] on button "New Timesheet" at bounding box center [417, 1] width 47 height 11
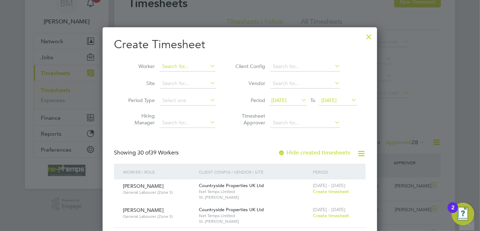
click at [186, 67] on input at bounding box center [188, 67] width 56 height 10
click at [184, 66] on input "[PERSON_NAME]" at bounding box center [188, 67] width 56 height 10
click at [205, 73] on b "Ghandri" at bounding box center [214, 76] width 19 height 6
type input "[PERSON_NAME]"
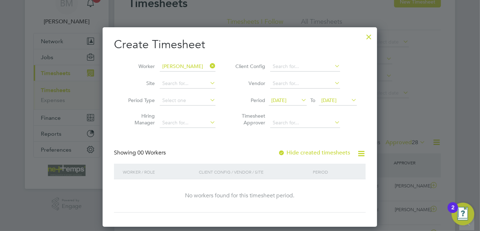
click at [316, 155] on label "Hide created timesheets" at bounding box center [314, 152] width 72 height 7
click at [315, 154] on label "Hide created timesheets" at bounding box center [314, 152] width 72 height 7
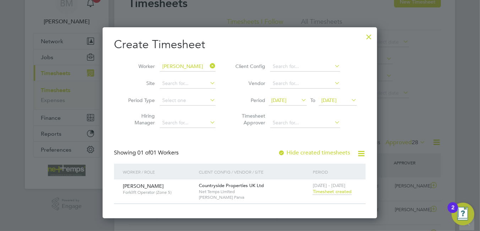
click at [329, 190] on span "Timesheet created" at bounding box center [332, 192] width 39 height 6
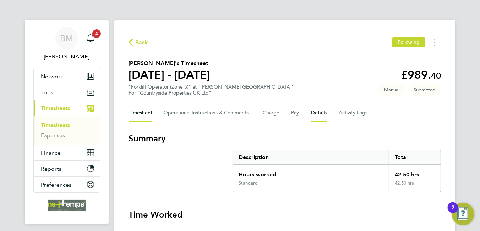
click at [316, 116] on button "Details" at bounding box center [319, 113] width 16 height 17
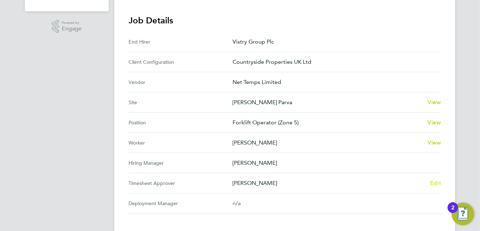
click at [435, 180] on span "Edit" at bounding box center [435, 183] width 11 height 7
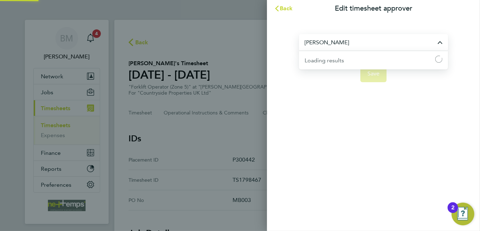
click at [340, 44] on input "[PERSON_NAME]" at bounding box center [373, 42] width 149 height 17
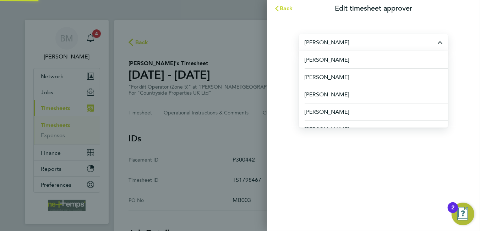
drag, startPoint x: 340, startPoint y: 44, endPoint x: 253, endPoint y: 39, distance: 87.1
click at [253, 39] on div "Back Edit timesheet approver [PERSON_NAME] [PERSON_NAME] [PERSON_NAME] [PERSON_…" at bounding box center [240, 115] width 480 height 231
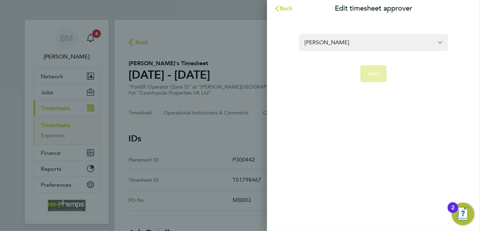
drag, startPoint x: 352, startPoint y: 46, endPoint x: 259, endPoint y: 47, distance: 93.0
click at [259, 47] on div "Back Edit timesheet approver [PERSON_NAME] Save" at bounding box center [240, 115] width 480 height 231
type input "j"
type input "[PERSON_NAME]"
drag, startPoint x: 326, startPoint y: 45, endPoint x: 272, endPoint y: 53, distance: 54.9
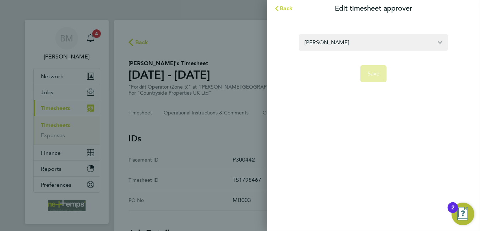
click at [272, 53] on div "[PERSON_NAME] Save" at bounding box center [373, 54] width 213 height 74
type input "[PERSON_NAME]"
click at [286, 10] on span "Back" at bounding box center [286, 8] width 13 height 7
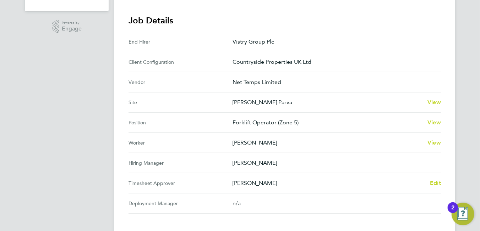
scroll to position [249, 0]
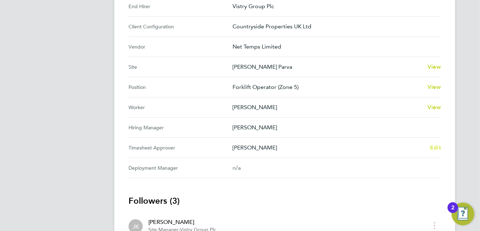
click at [435, 149] on span "Edit" at bounding box center [435, 147] width 11 height 7
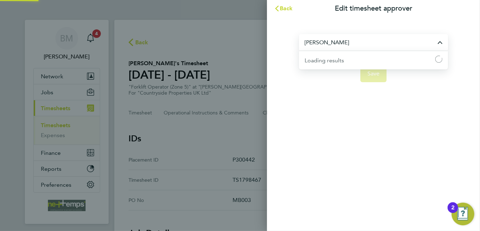
click at [443, 44] on input "[PERSON_NAME]" at bounding box center [373, 42] width 149 height 17
click at [343, 43] on input "[PERSON_NAME]" at bounding box center [373, 42] width 149 height 17
click at [322, 43] on input "[PERSON_NAME]" at bounding box center [373, 42] width 149 height 17
click at [327, 39] on input "[PERSON_NAME]" at bounding box center [373, 42] width 149 height 17
click at [329, 39] on input "[PERSON_NAME]" at bounding box center [373, 42] width 149 height 17
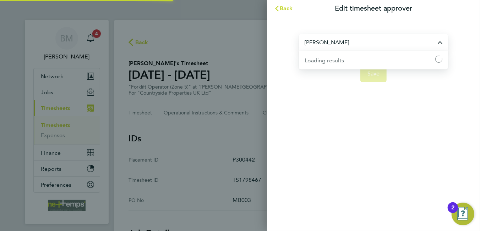
click at [355, 40] on input "[PERSON_NAME]" at bounding box center [373, 42] width 149 height 17
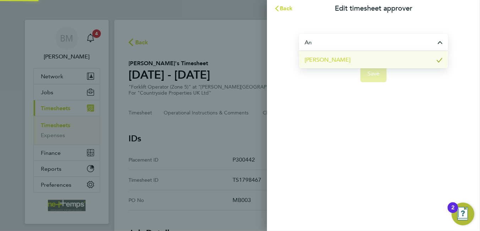
type input "A"
click at [367, 61] on li "[PERSON_NAME]" at bounding box center [373, 59] width 149 height 17
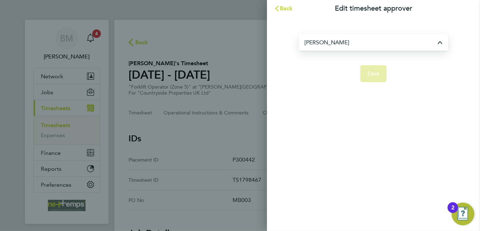
type input "[PERSON_NAME]"
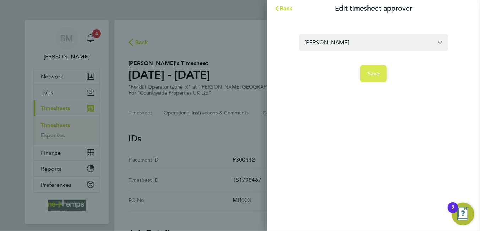
click at [376, 68] on button "Save" at bounding box center [373, 73] width 27 height 17
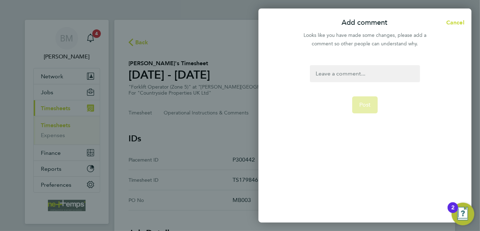
click at [356, 69] on div at bounding box center [365, 73] width 110 height 17
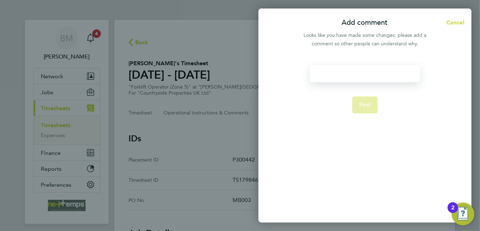
click at [356, 75] on div at bounding box center [365, 73] width 110 height 17
